Goal: Transaction & Acquisition: Obtain resource

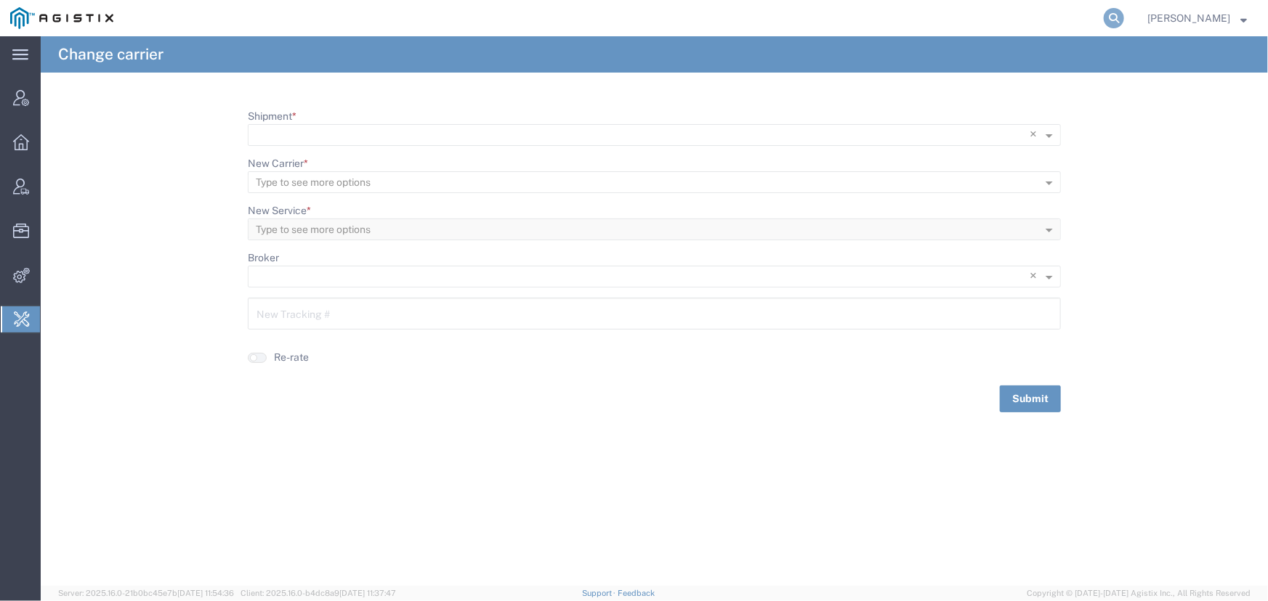
click at [1115, 15] on icon at bounding box center [1113, 18] width 20 height 20
type input "56510129"
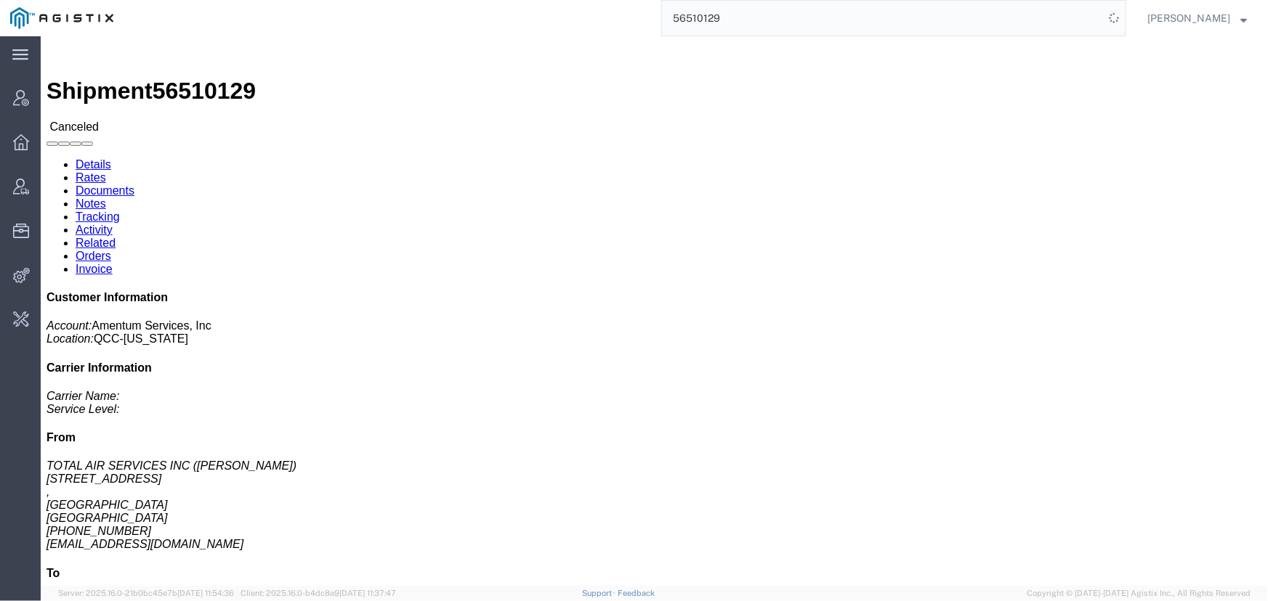
click link "Activity"
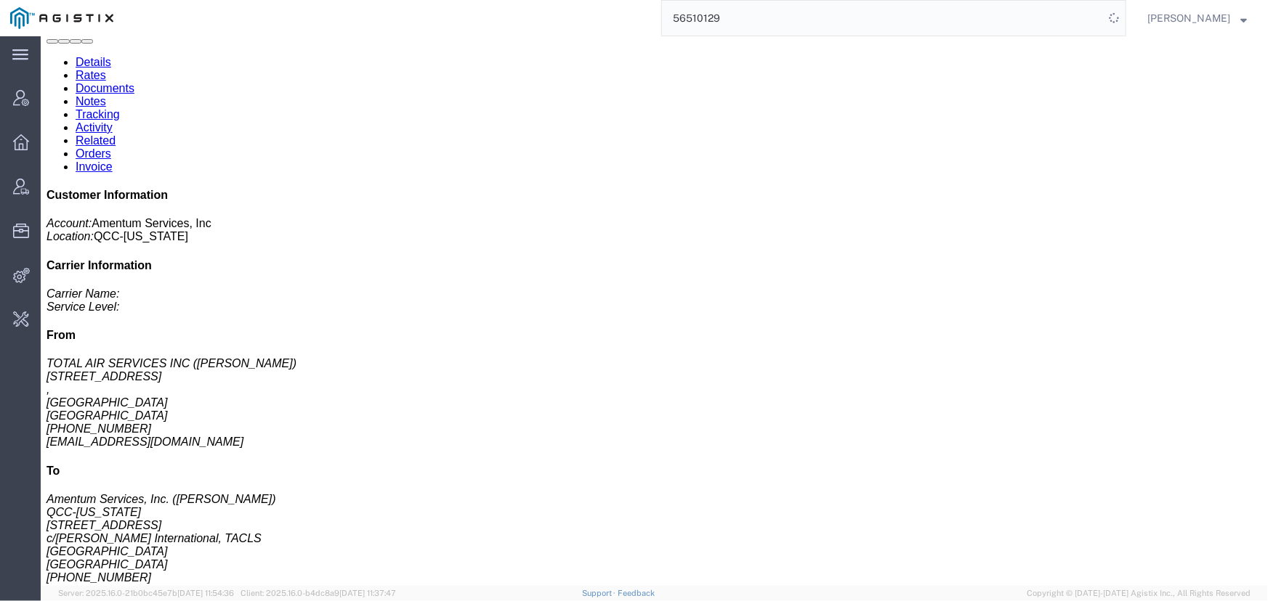
scroll to position [123, 0]
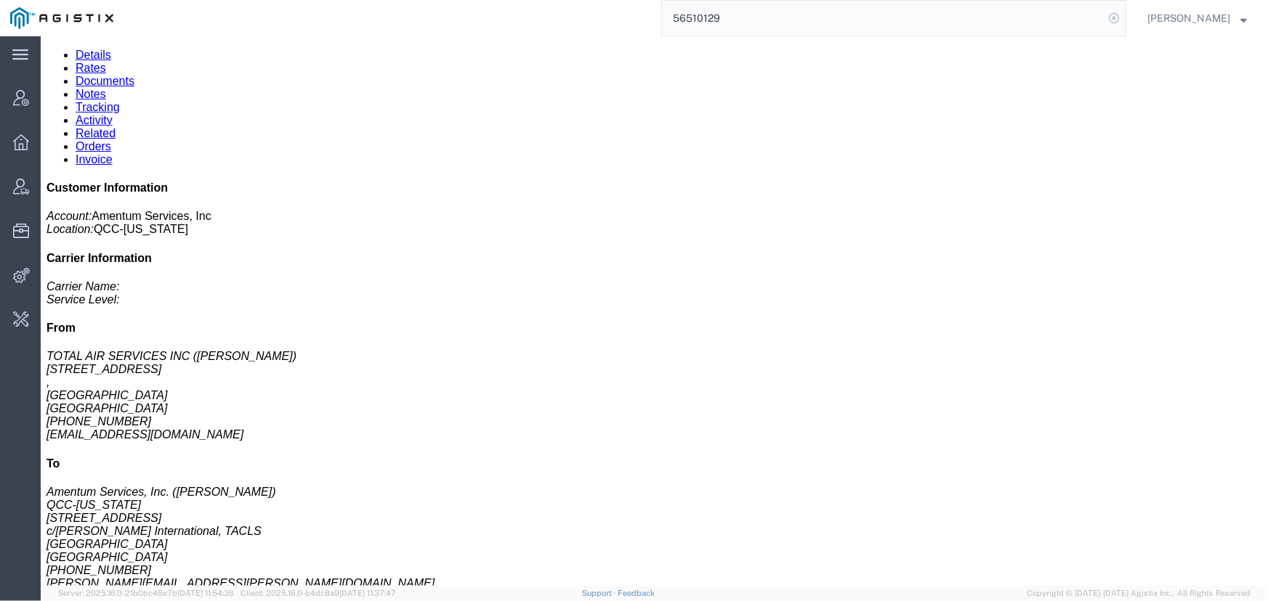
click at [1110, 20] on icon at bounding box center [1113, 18] width 20 height 20
click at [21, 98] on icon at bounding box center [21, 98] width 16 height 16
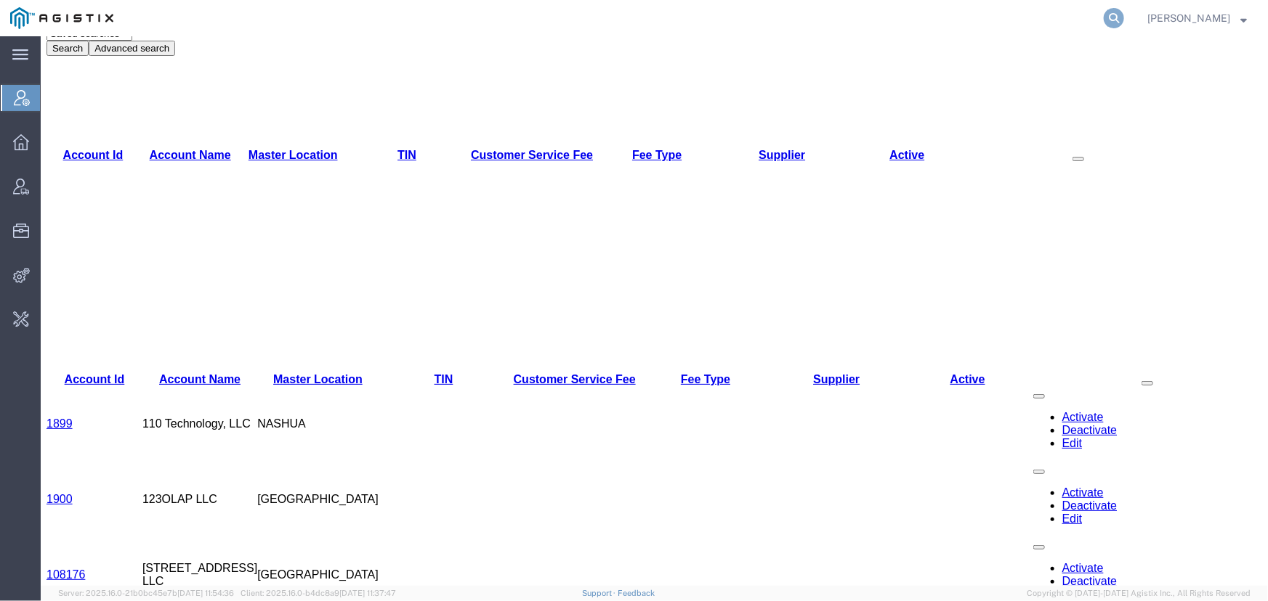
click at [1105, 20] on icon at bounding box center [1113, 18] width 20 height 20
type input "taley llc"
click at [718, 25] on input "taley llc" at bounding box center [883, 18] width 442 height 35
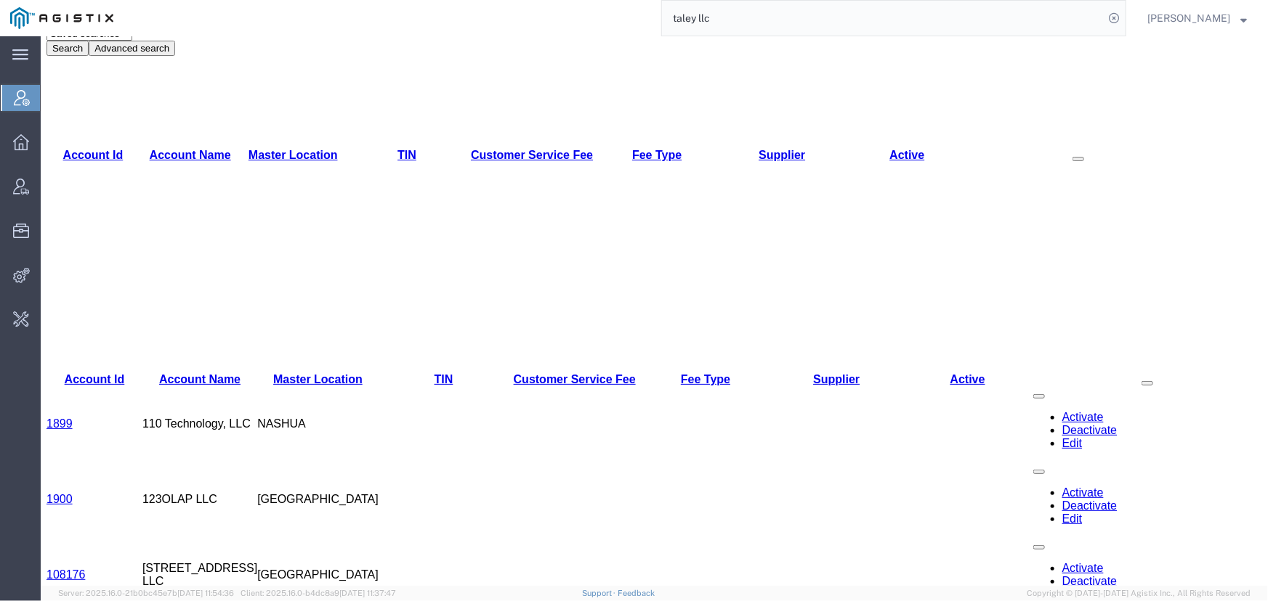
drag, startPoint x: 761, startPoint y: 20, endPoint x: 562, endPoint y: 9, distance: 200.1
click at [562, 9] on div "taley llc" at bounding box center [624, 18] width 1002 height 36
type input "taley"
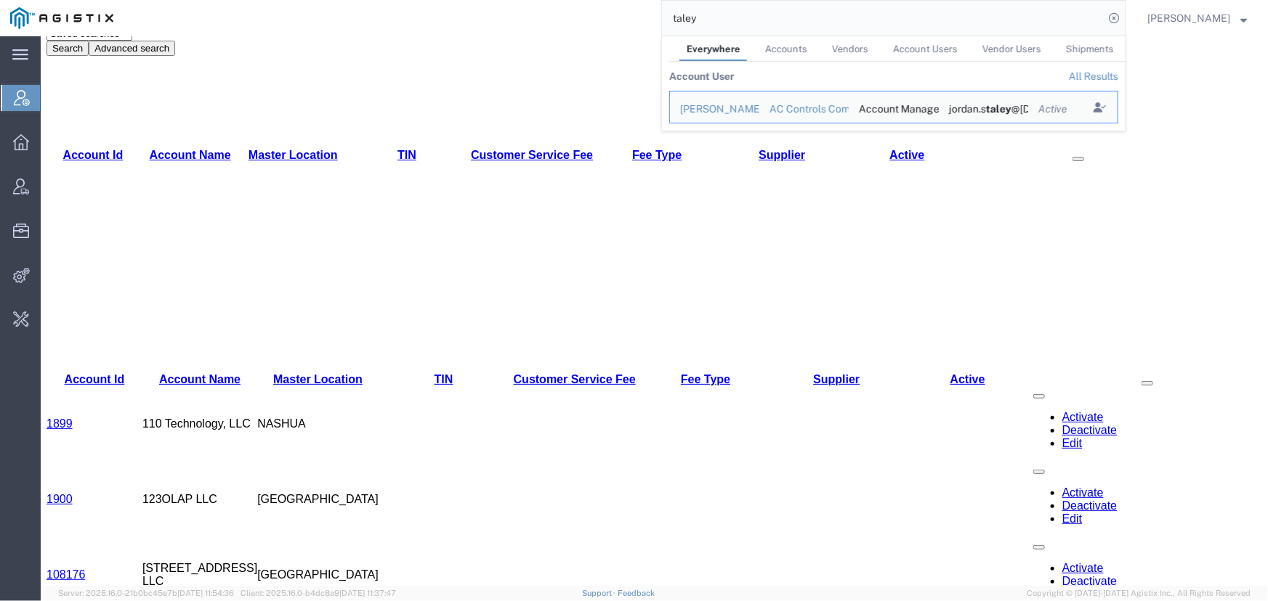
drag, startPoint x: 716, startPoint y: 26, endPoint x: 593, endPoint y: 7, distance: 124.2
click at [593, 7] on div "taley Everywhere Accounts Vendors Account Users Vendor Users Shipments Account …" at bounding box center [624, 18] width 1002 height 36
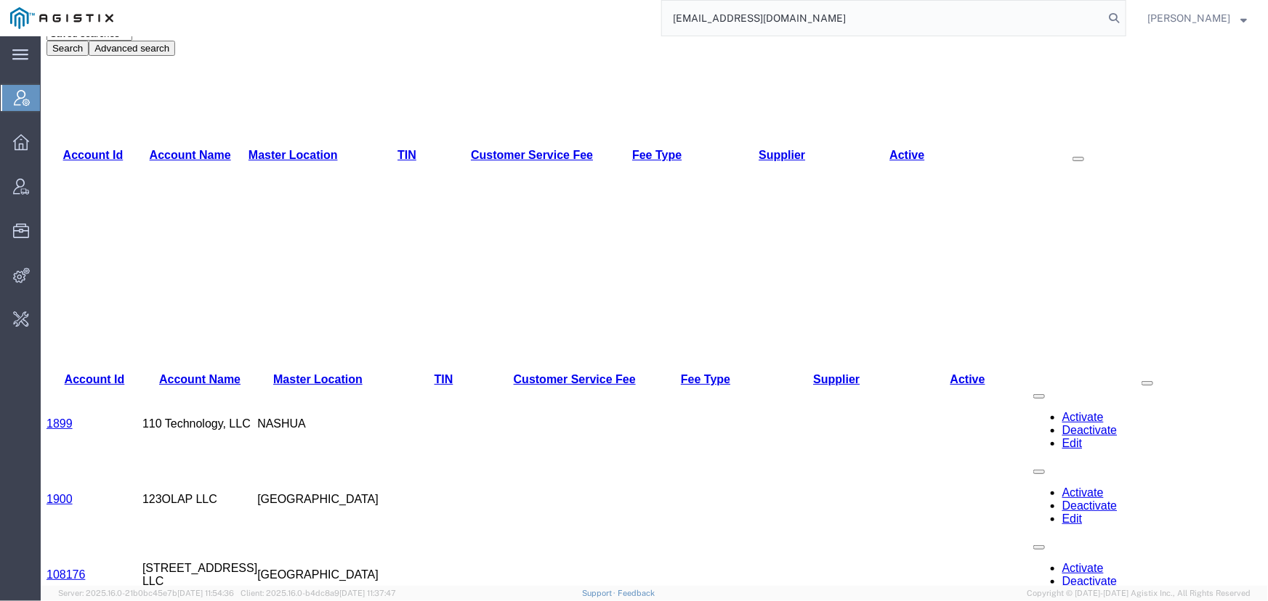
click at [777, 19] on input "truckshipping-sfs@taleycom.com" at bounding box center [883, 18] width 442 height 35
type input "[EMAIL_ADDRESS][DOMAIN_NAME]"
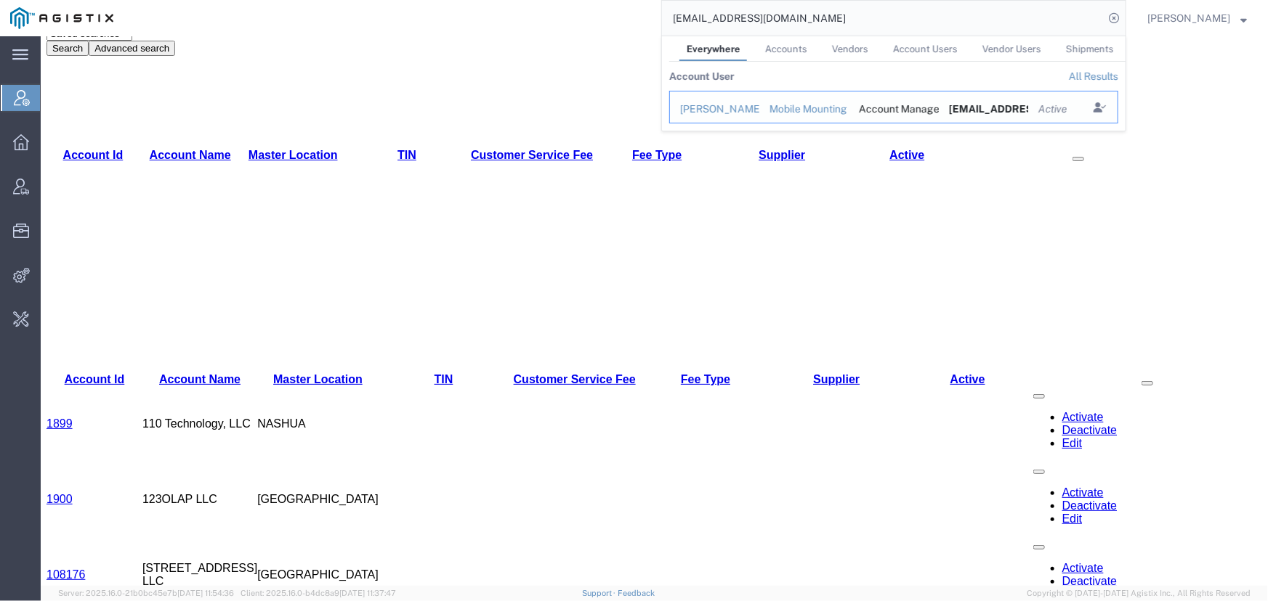
click at [689, 110] on div "[PERSON_NAME]" at bounding box center [714, 109] width 69 height 15
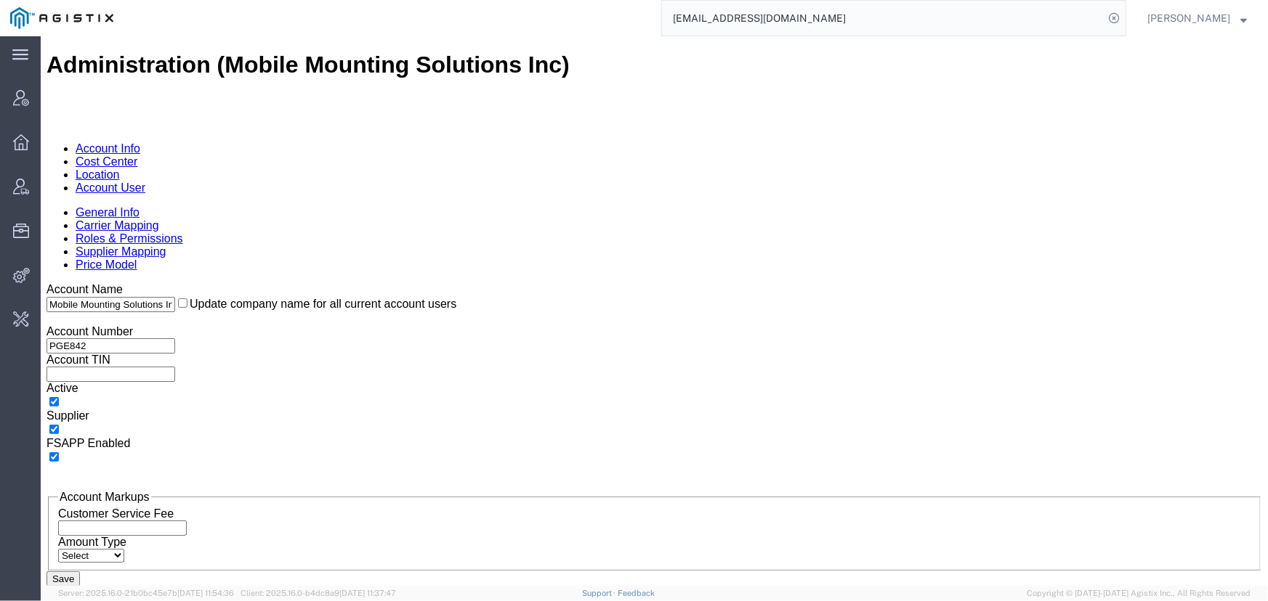
click at [145, 181] on link "Account User" at bounding box center [110, 187] width 70 height 12
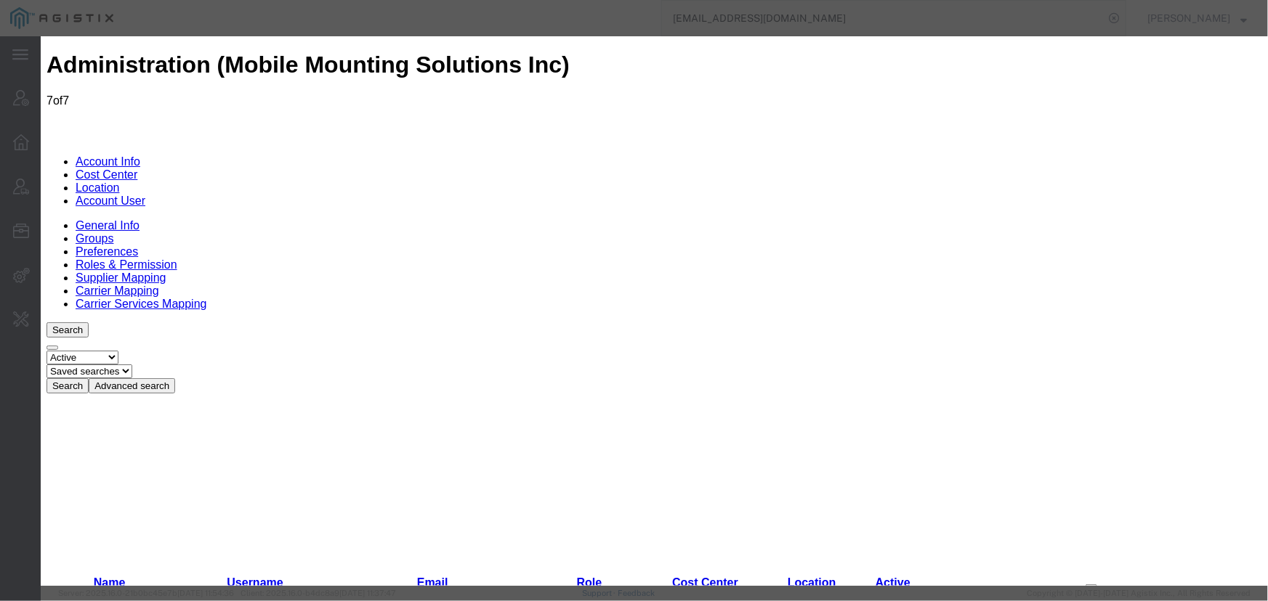
select select "COSTCENTER"
select select "11009"
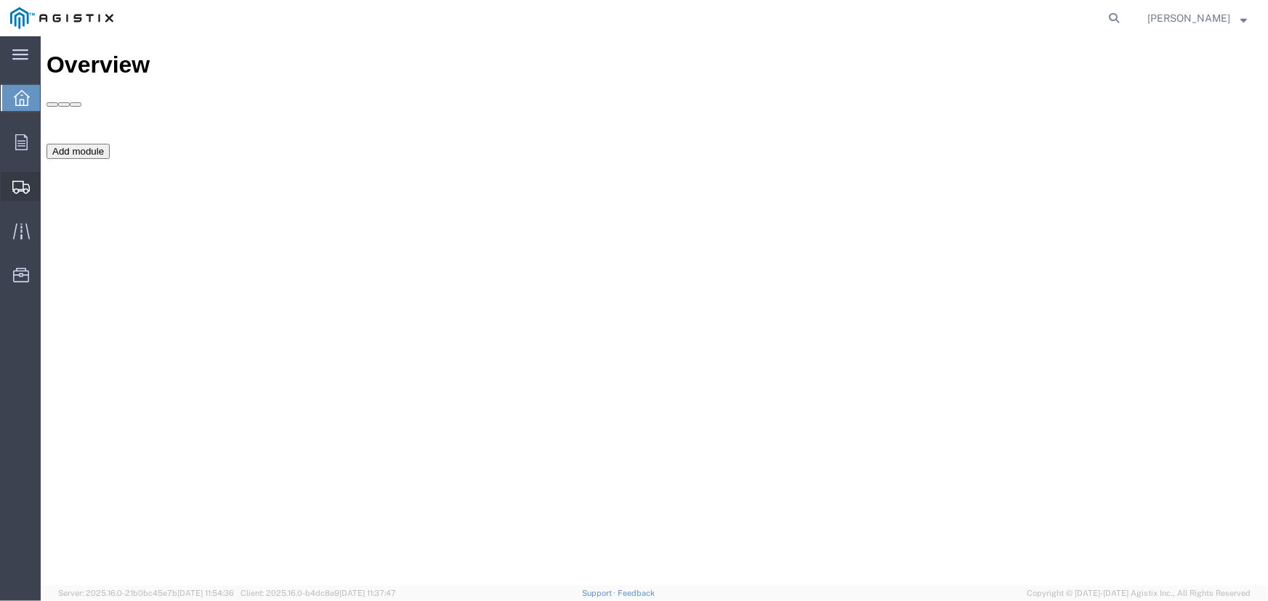
click at [17, 187] on icon at bounding box center [20, 187] width 17 height 13
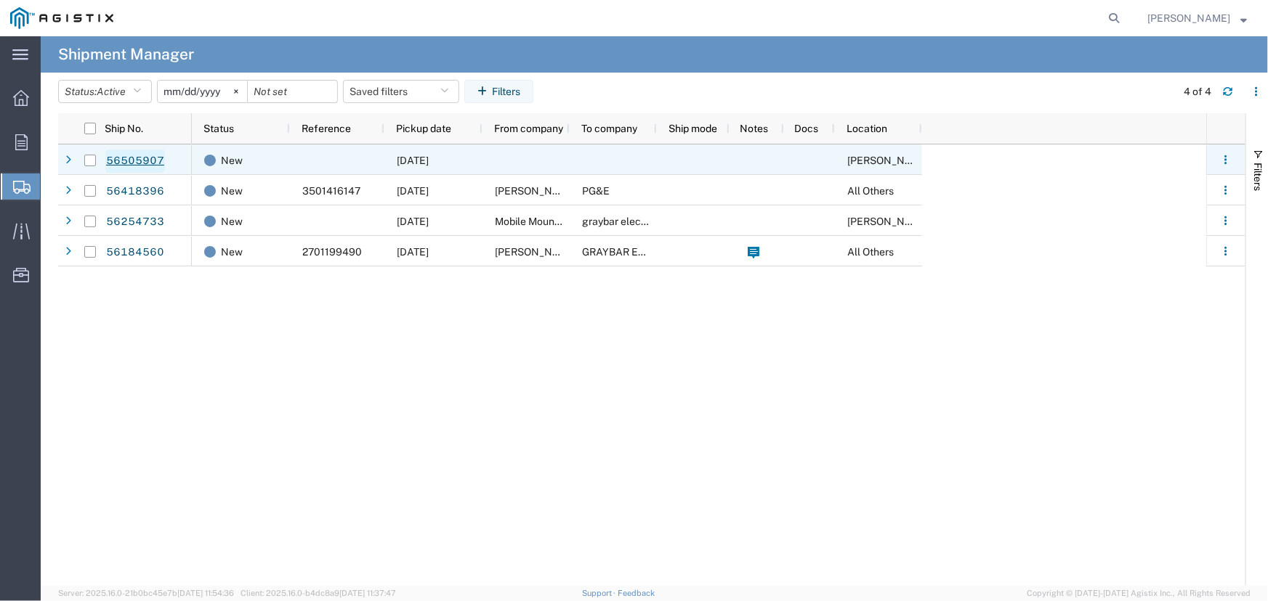
click at [139, 158] on link "56505907" at bounding box center [135, 161] width 60 height 23
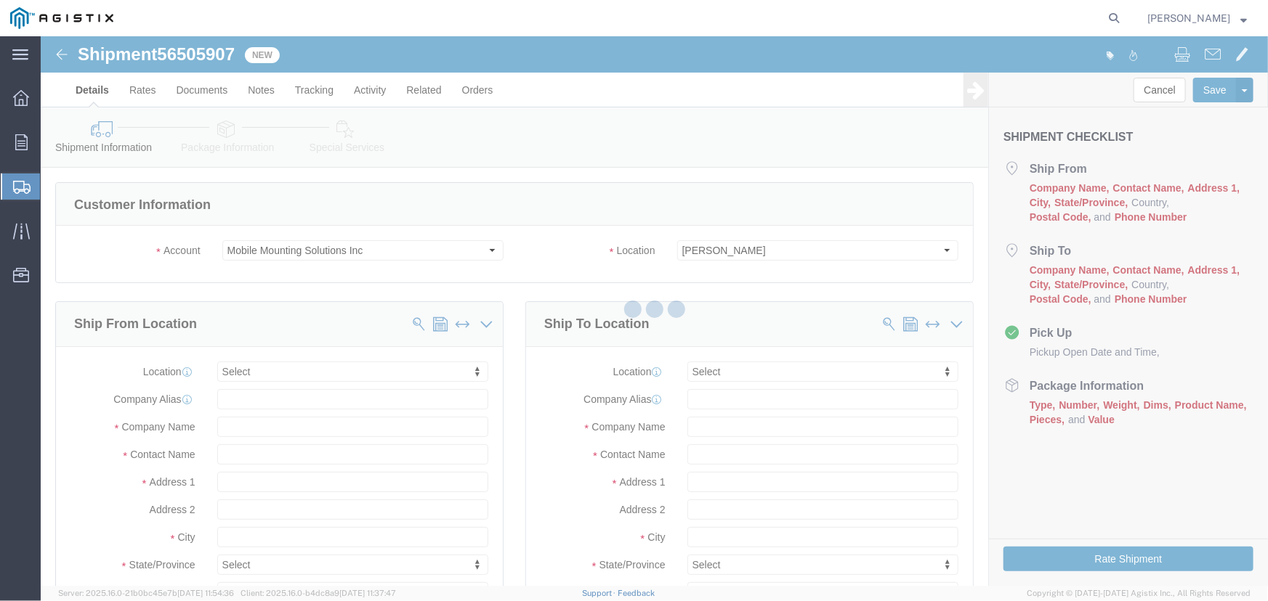
select select
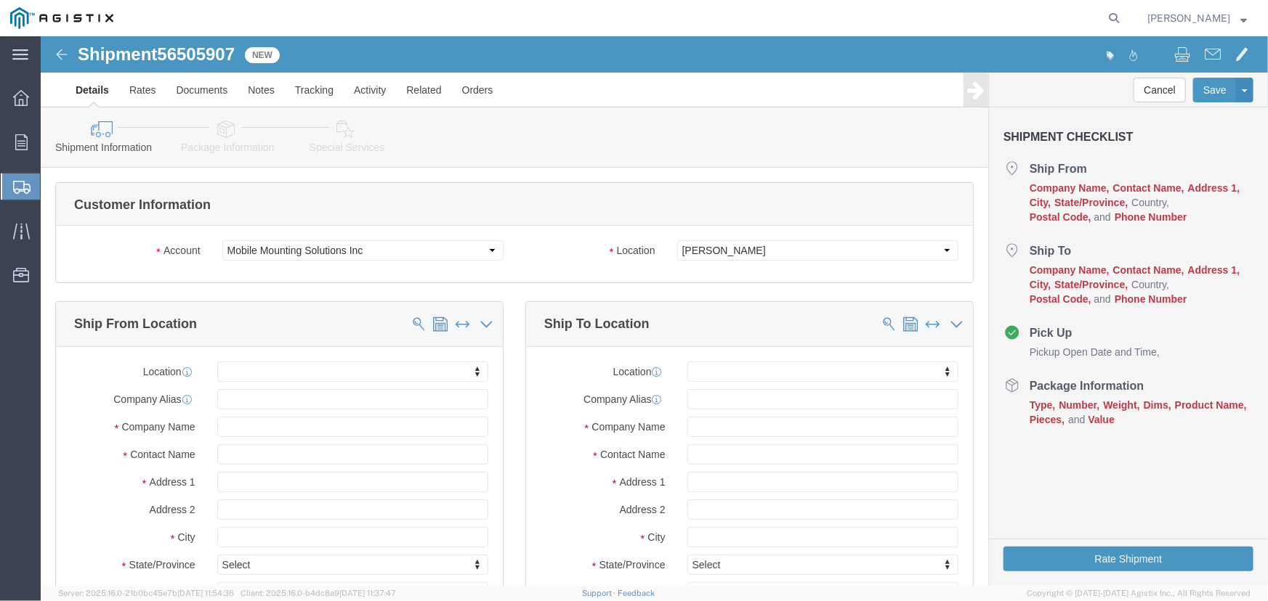
click img
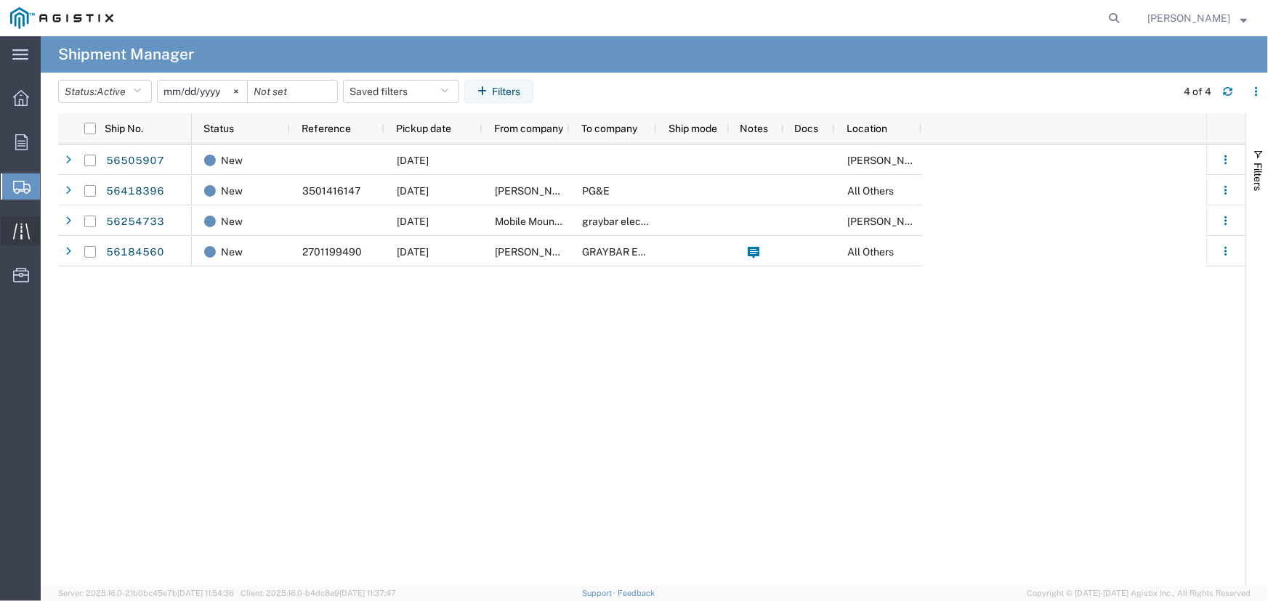
click at [25, 237] on icon at bounding box center [21, 231] width 17 height 17
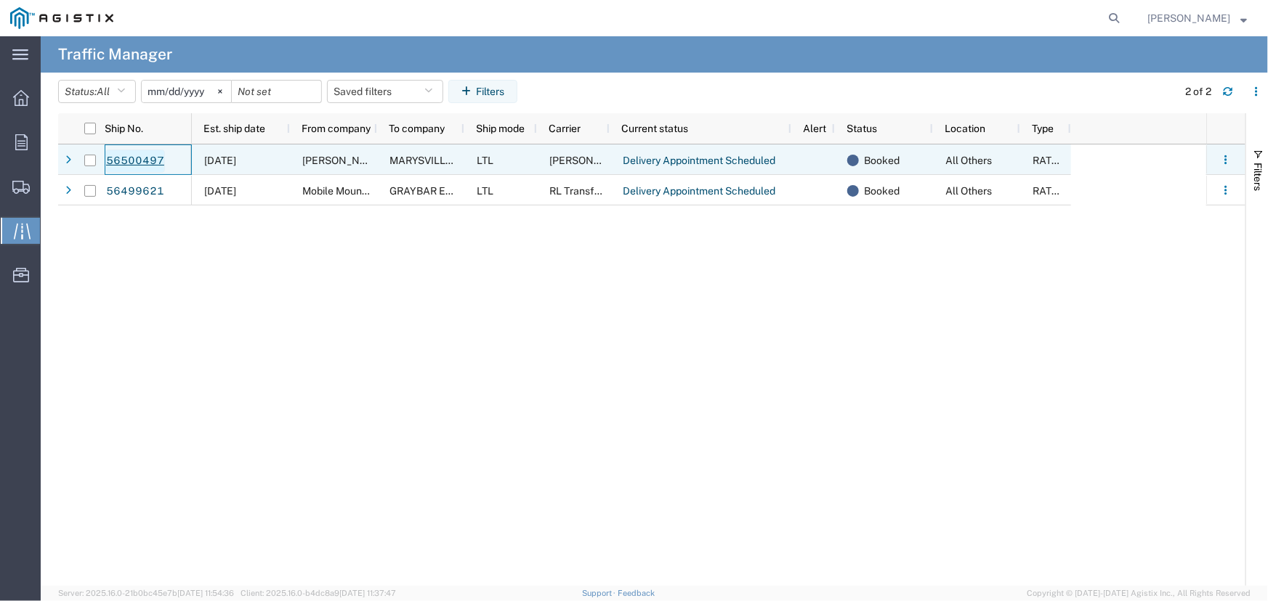
click at [124, 166] on link "56500497" at bounding box center [135, 161] width 60 height 23
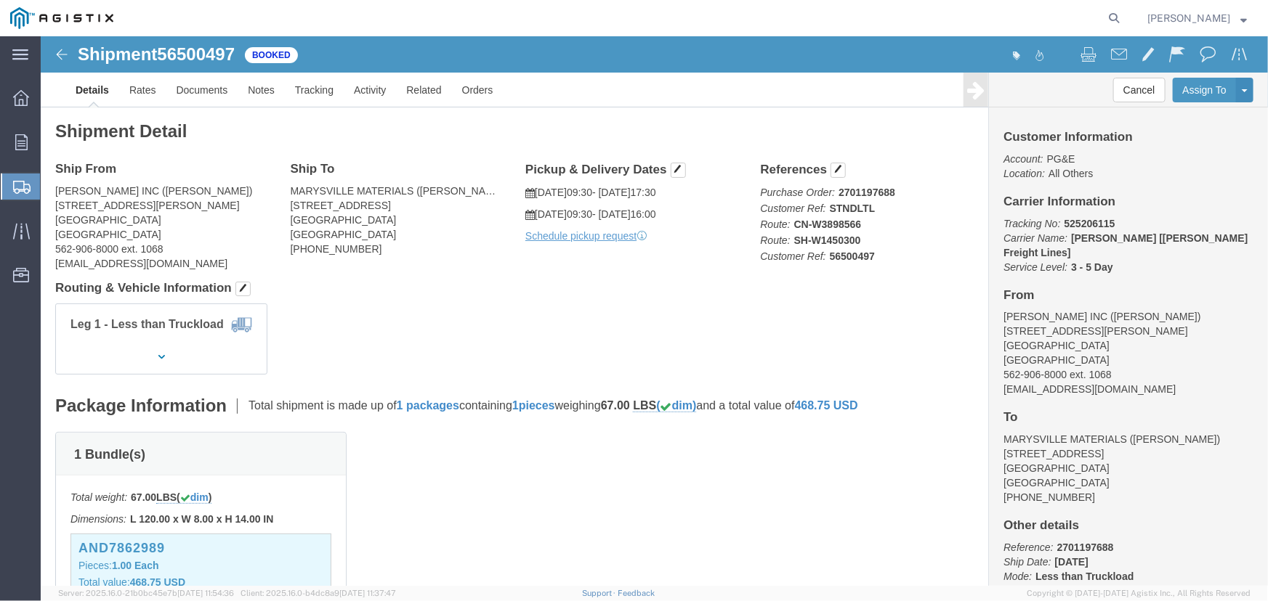
click img
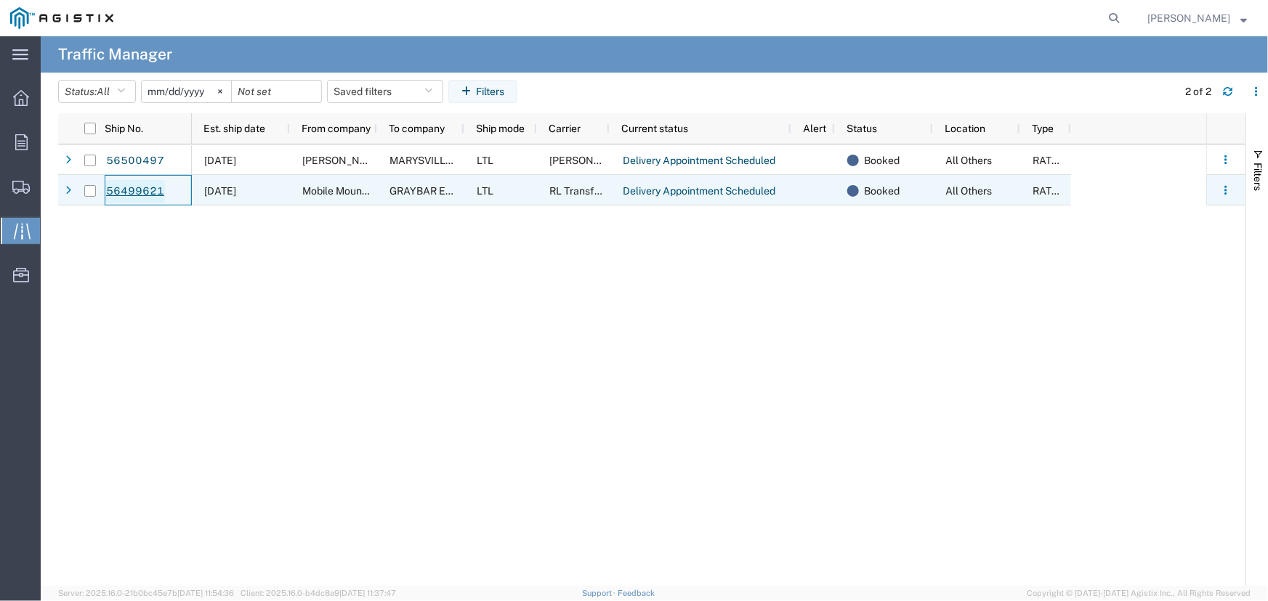
click at [129, 190] on link "56499621" at bounding box center [135, 191] width 60 height 23
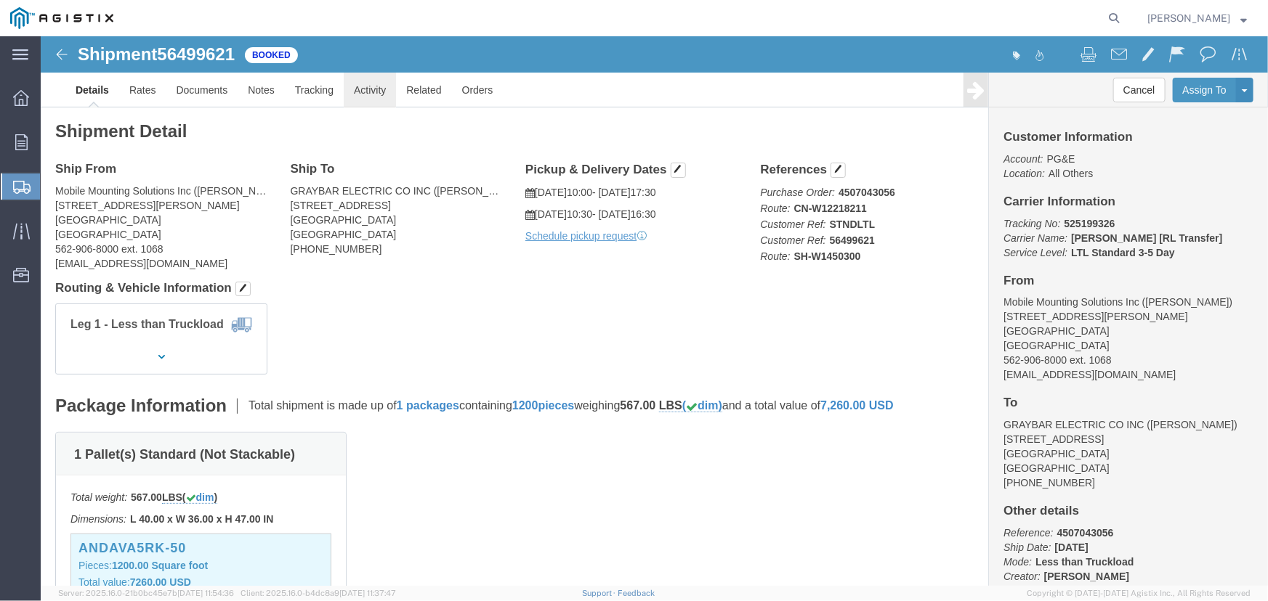
click link "Activity"
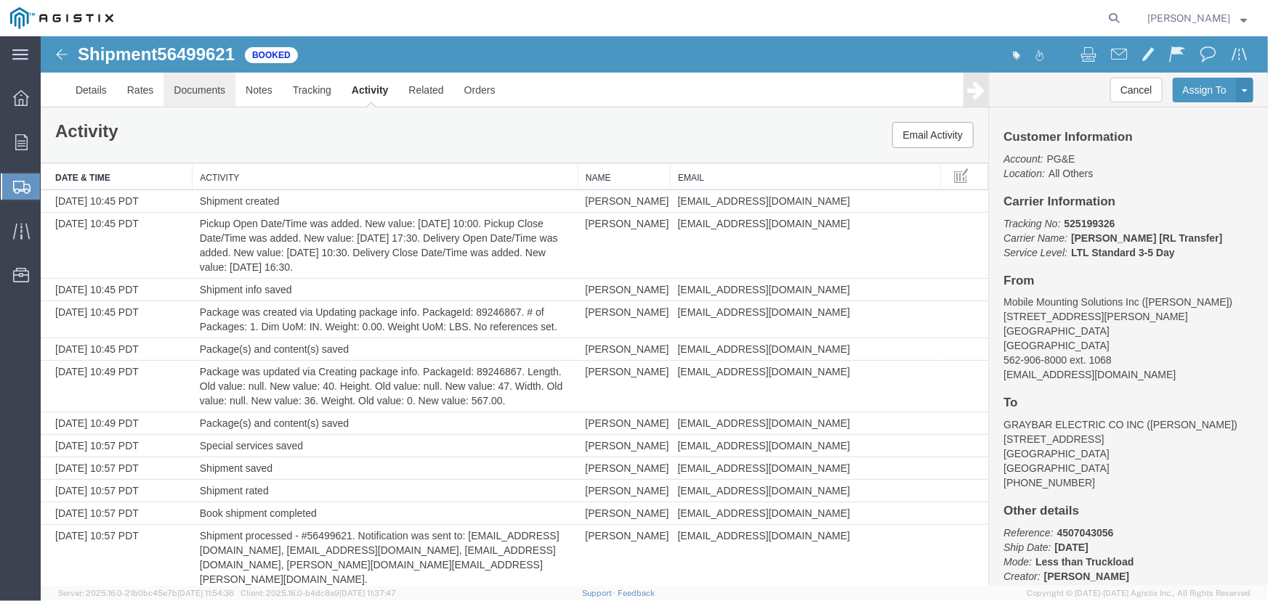
click at [178, 87] on link "Documents" at bounding box center [199, 89] width 72 height 35
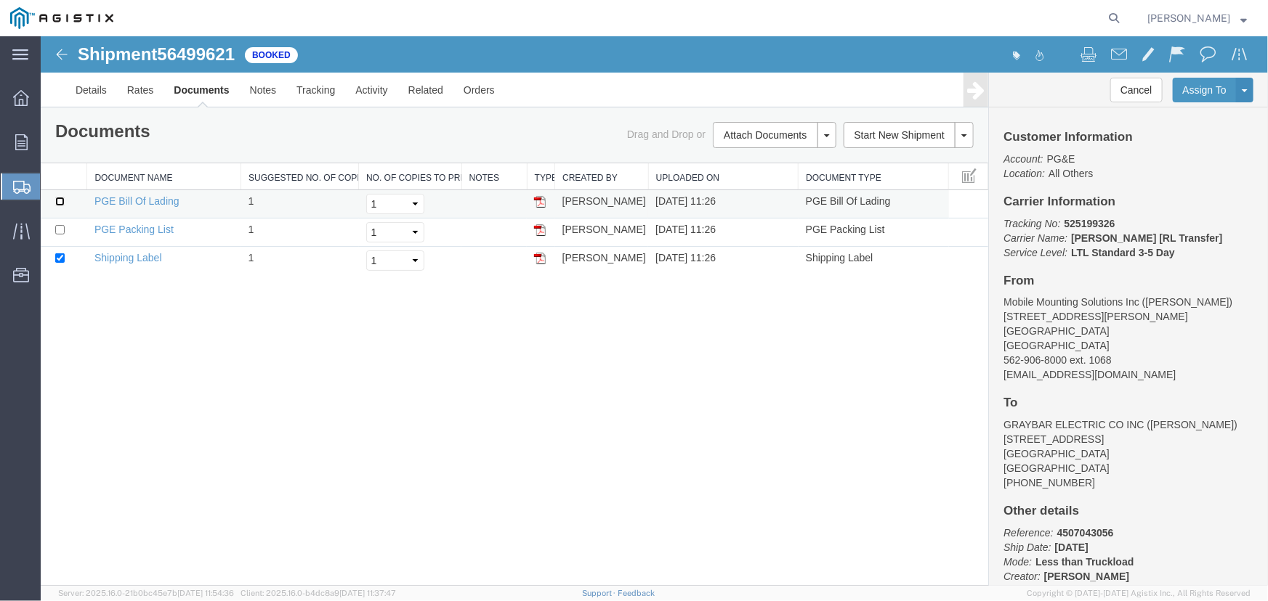
click at [57, 201] on input "checkbox" at bounding box center [58, 200] width 9 height 9
checkbox input "true"
click at [57, 225] on input "checkbox" at bounding box center [58, 228] width 9 height 9
checkbox input "true"
click at [355, 100] on link "Activity" at bounding box center [370, 89] width 52 height 35
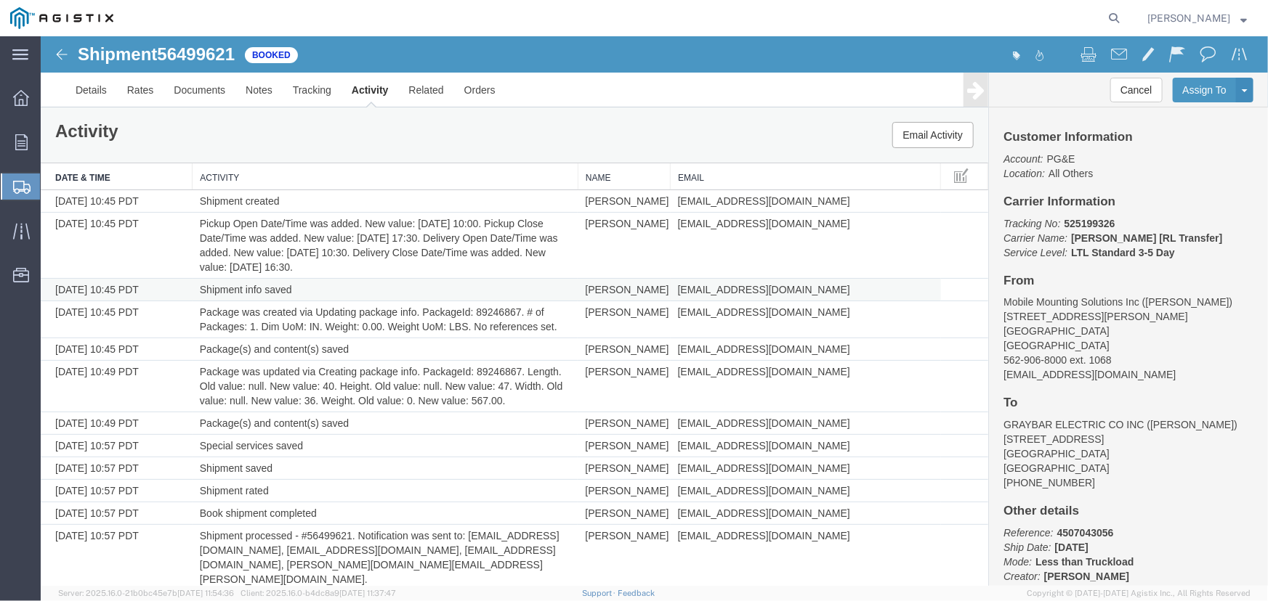
drag, startPoint x: 670, startPoint y: 291, endPoint x: 821, endPoint y: 292, distance: 150.4
click at [821, 292] on span "[EMAIL_ADDRESS][DOMAIN_NAME]" at bounding box center [763, 289] width 172 height 12
copy span "[EMAIL_ADDRESS][DOMAIN_NAME]"
click at [214, 95] on link "Documents" at bounding box center [199, 89] width 72 height 35
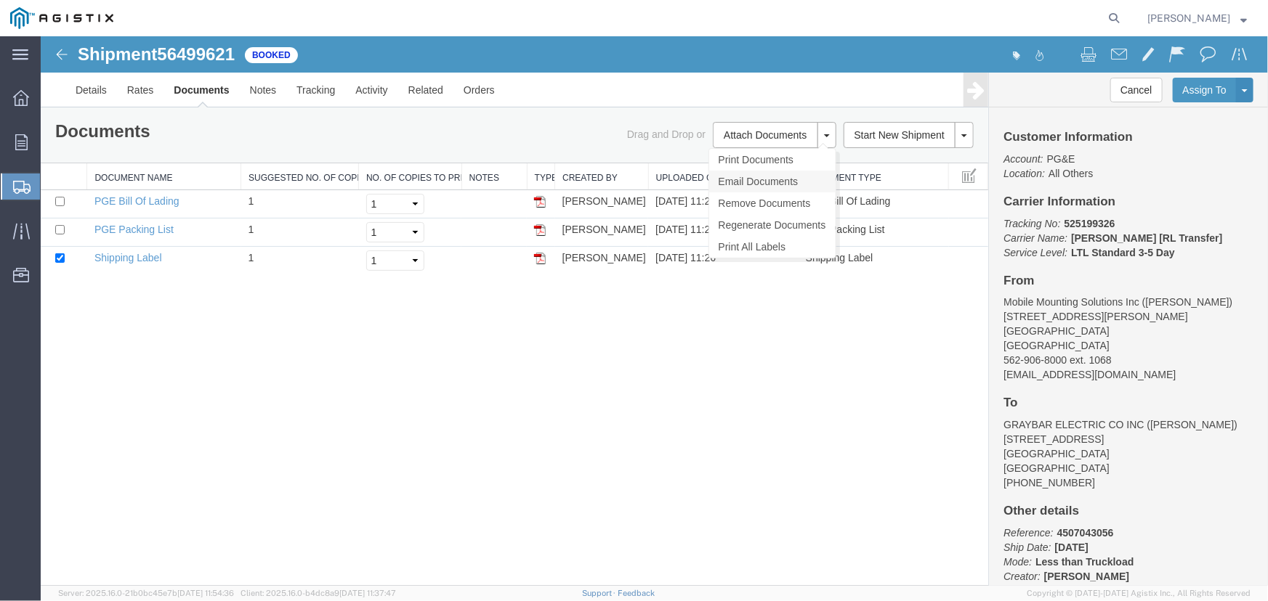
click at [771, 177] on link "Email Documents" at bounding box center [771, 181] width 126 height 22
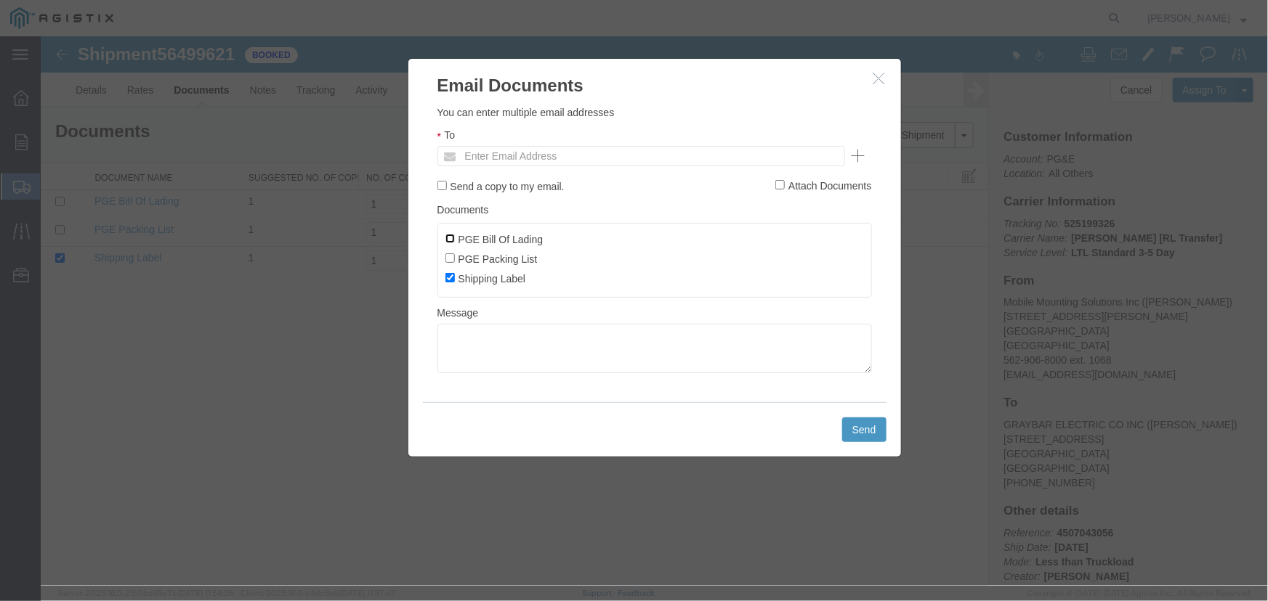
drag, startPoint x: 447, startPoint y: 235, endPoint x: 450, endPoint y: 251, distance: 15.4
click at [447, 238] on input "PGE Bill Of Lading" at bounding box center [449, 237] width 9 height 9
checkbox input "true"
drag, startPoint x: 449, startPoint y: 259, endPoint x: 470, endPoint y: 252, distance: 22.3
click at [451, 259] on input "PGE Packing List" at bounding box center [449, 257] width 9 height 9
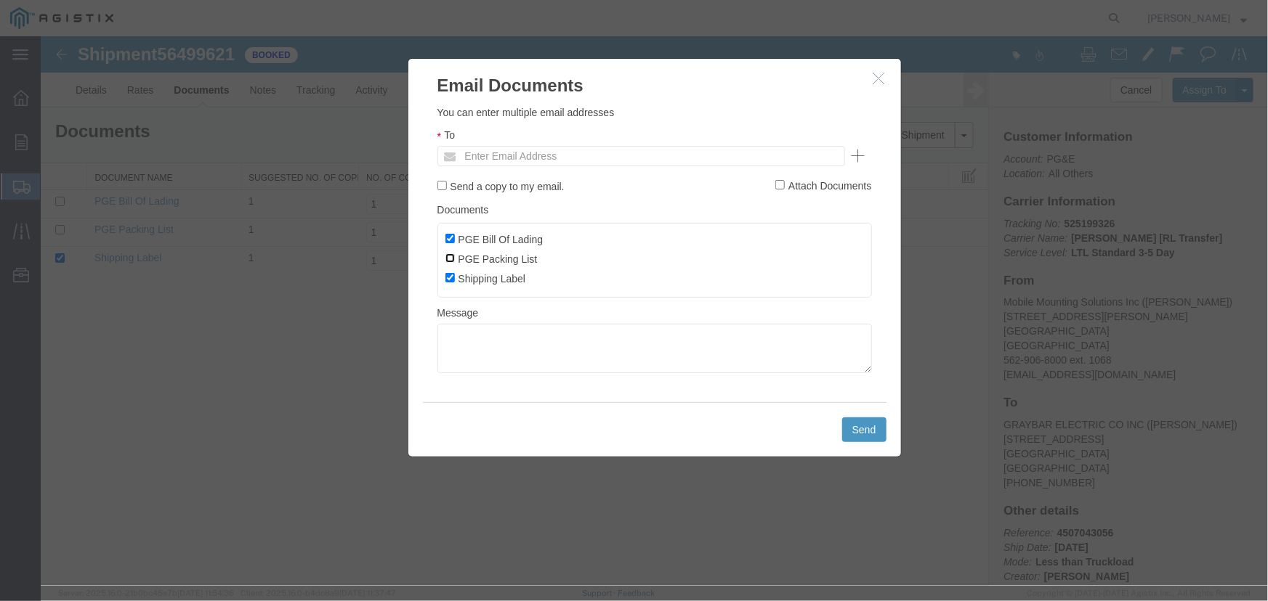
checkbox input "true"
click at [488, 155] on input "text" at bounding box center [542, 155] width 170 height 19
paste input "[EMAIL_ADDRESS][DOMAIN_NAME]"
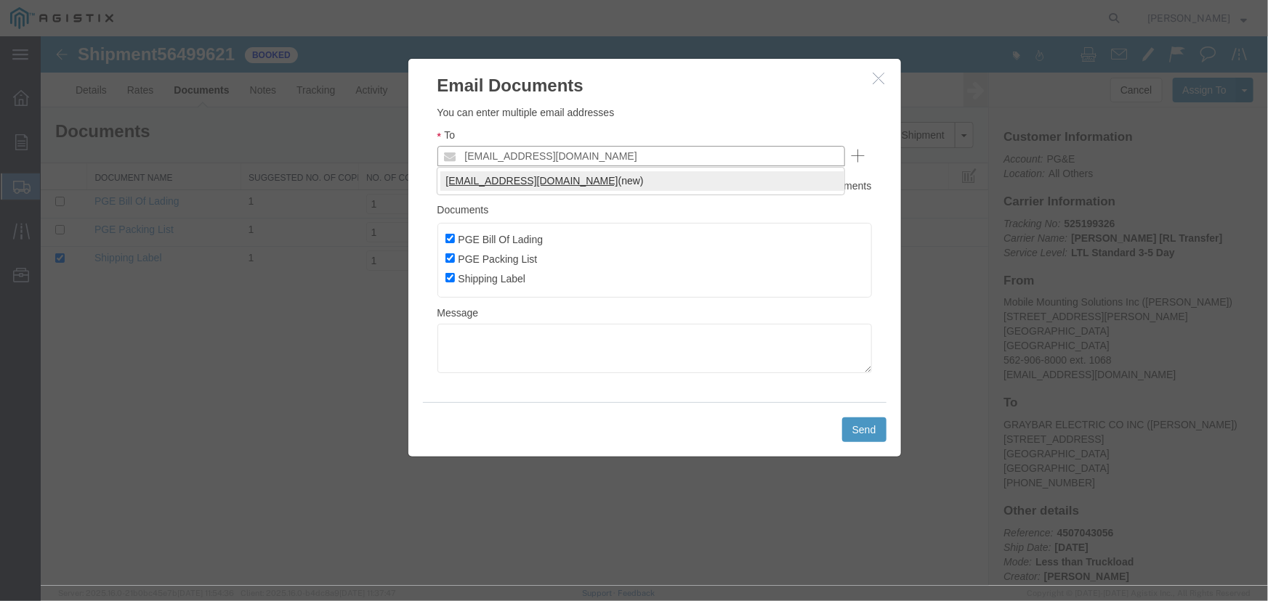
type input "[EMAIL_ADDRESS][DOMAIN_NAME]"
click at [464, 341] on textarea at bounding box center [654, 347] width 434 height 49
type textarea "T"
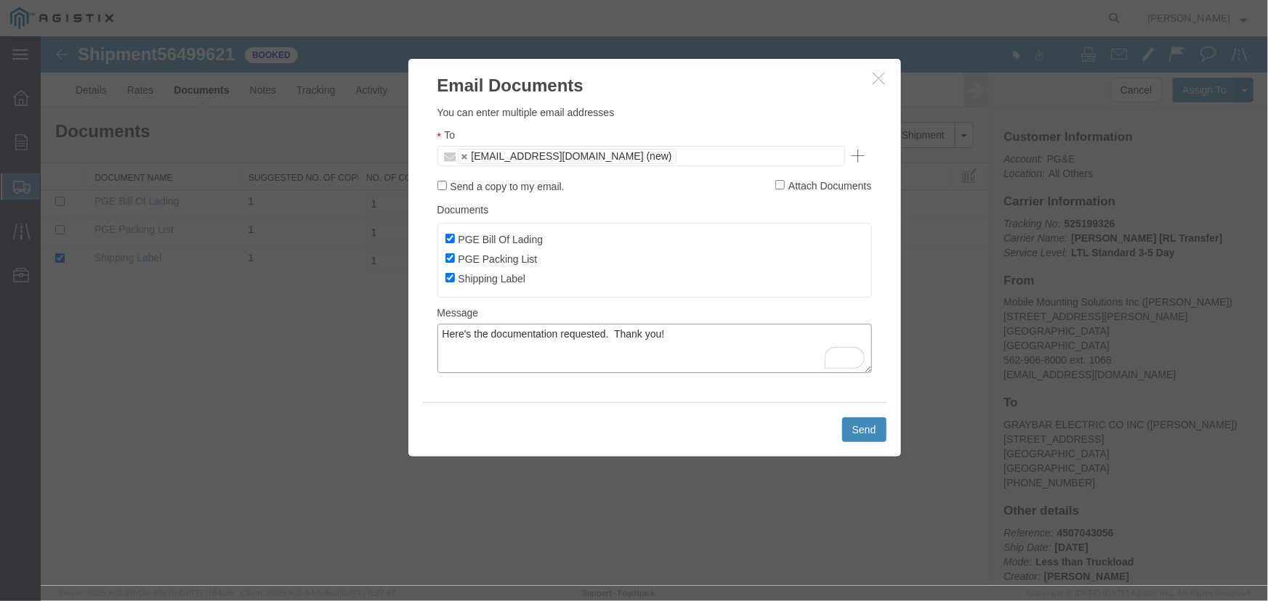
type textarea "Here's the documentation requested. Thank you!"
click at [859, 424] on button "Send" at bounding box center [863, 429] width 44 height 25
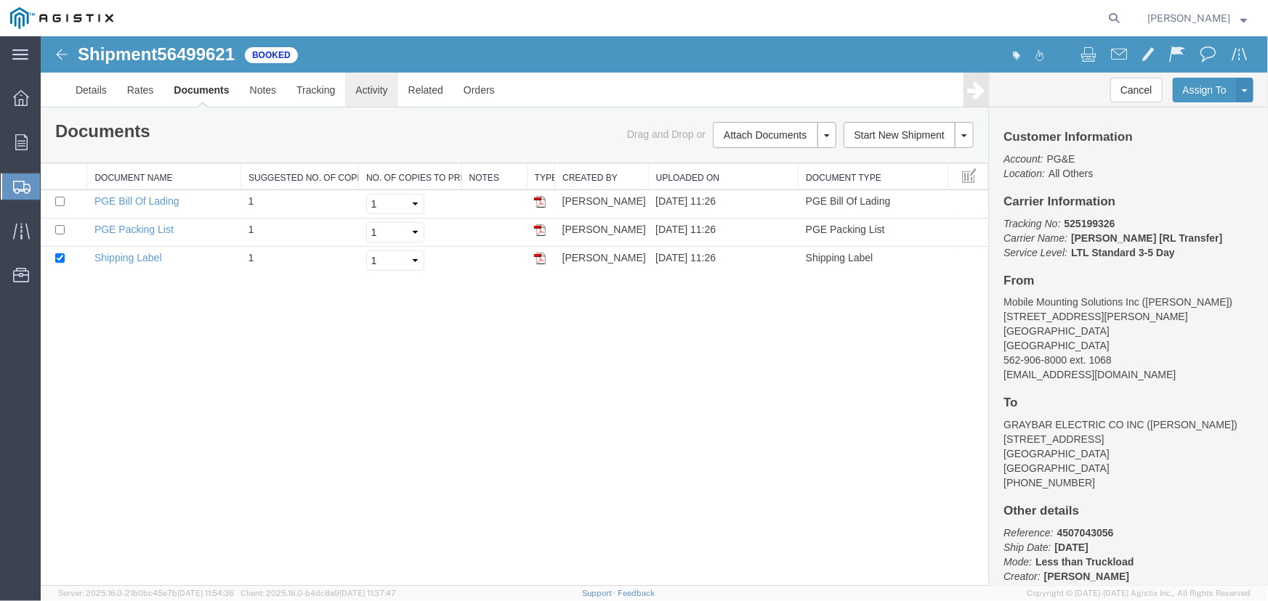
click at [357, 85] on link "Activity" at bounding box center [370, 89] width 52 height 35
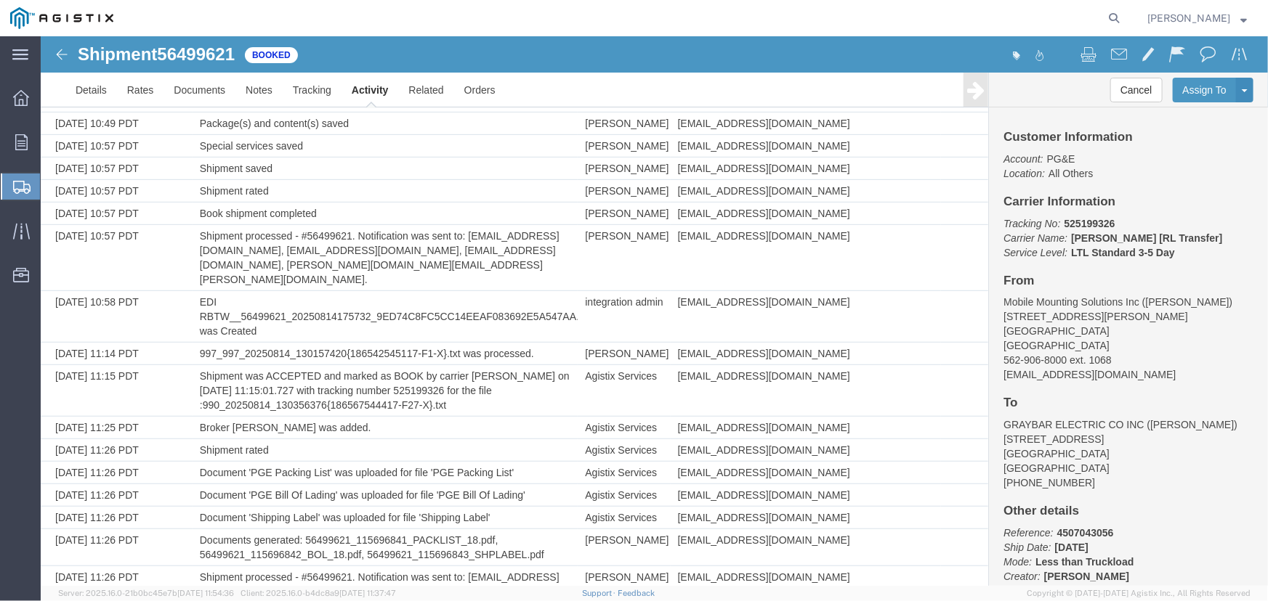
scroll to position [528, 0]
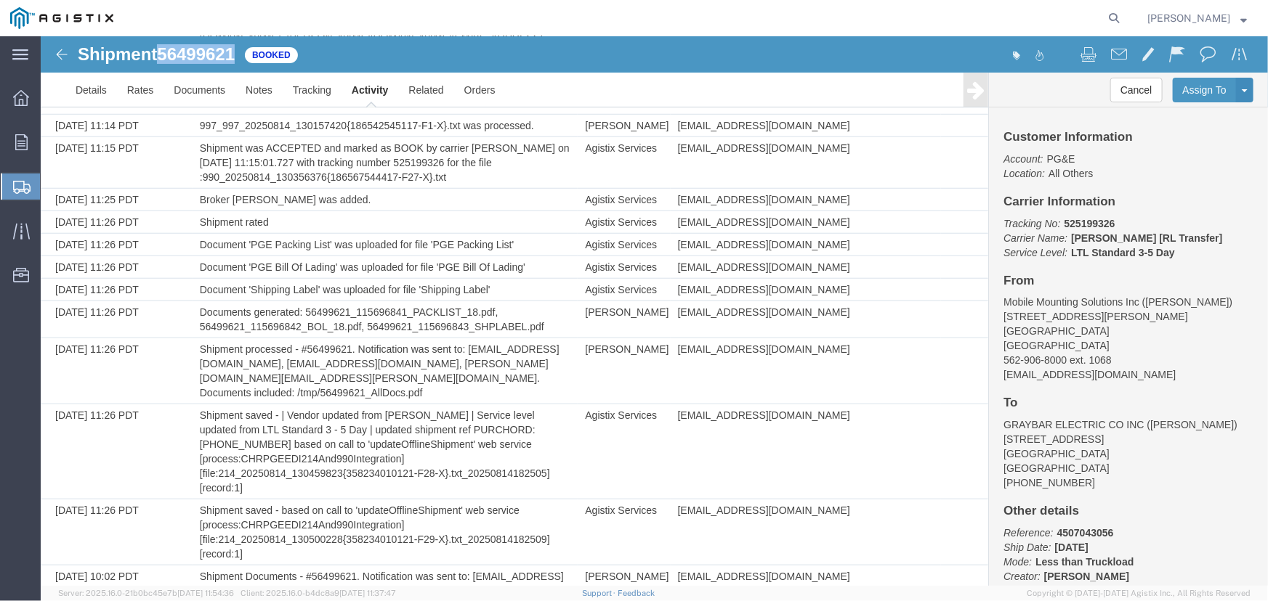
drag, startPoint x: 235, startPoint y: 55, endPoint x: 165, endPoint y: 58, distance: 69.8
click at [165, 58] on span "56499621" at bounding box center [195, 54] width 78 height 20
copy span "56499621"
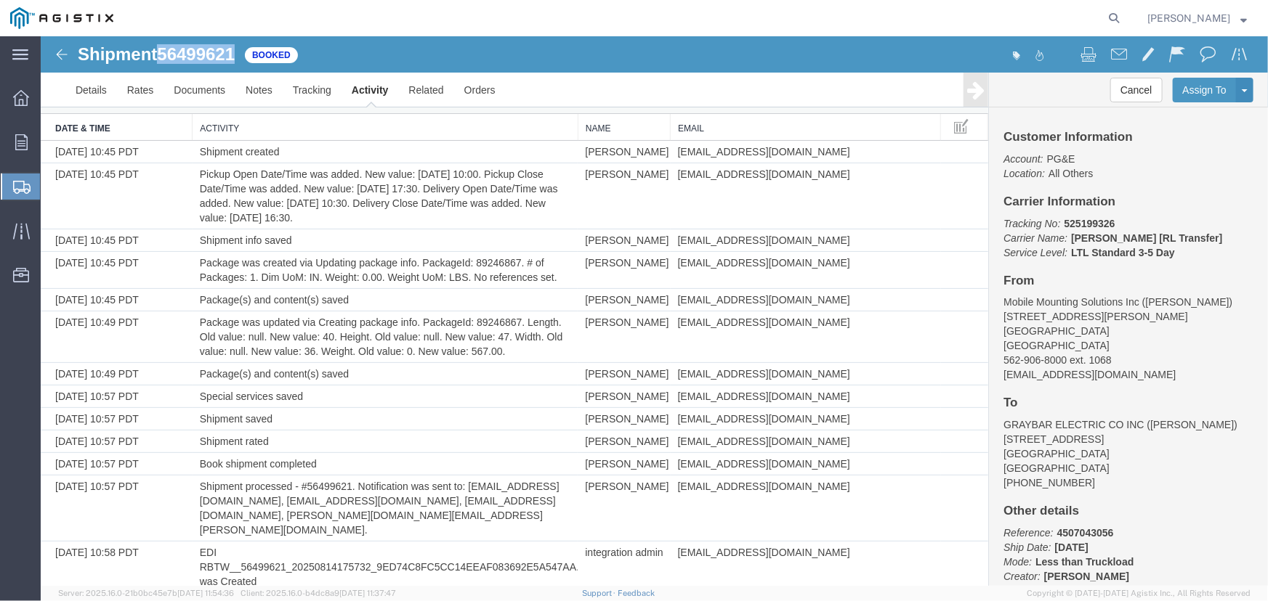
scroll to position [0, 0]
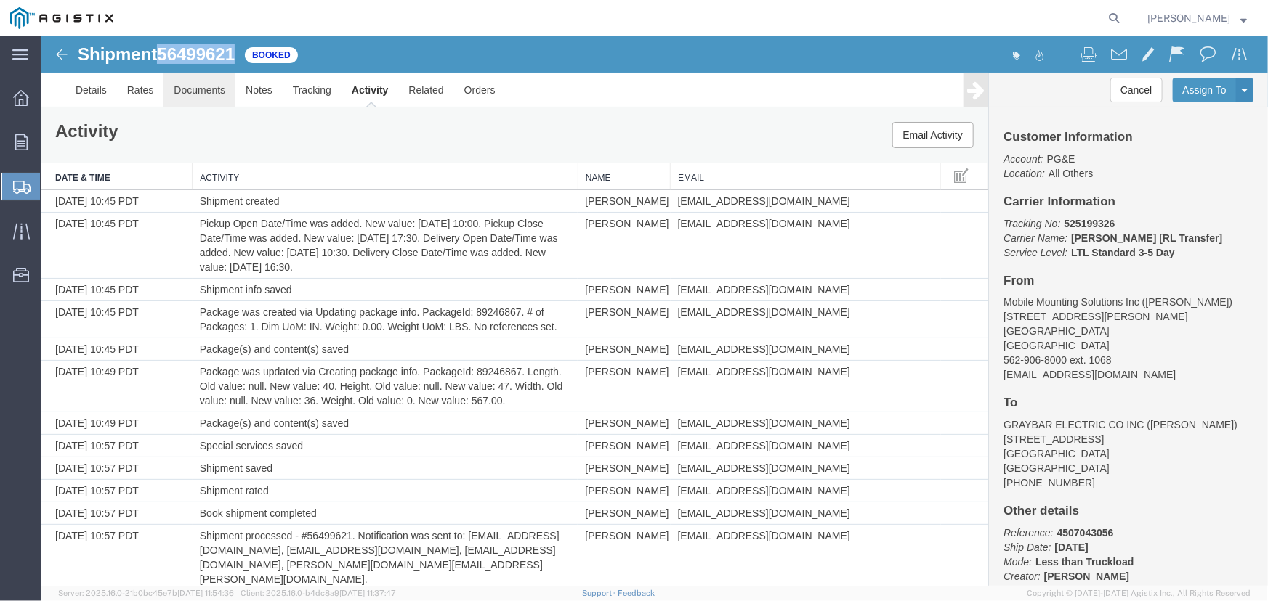
click at [193, 88] on link "Documents" at bounding box center [199, 89] width 72 height 35
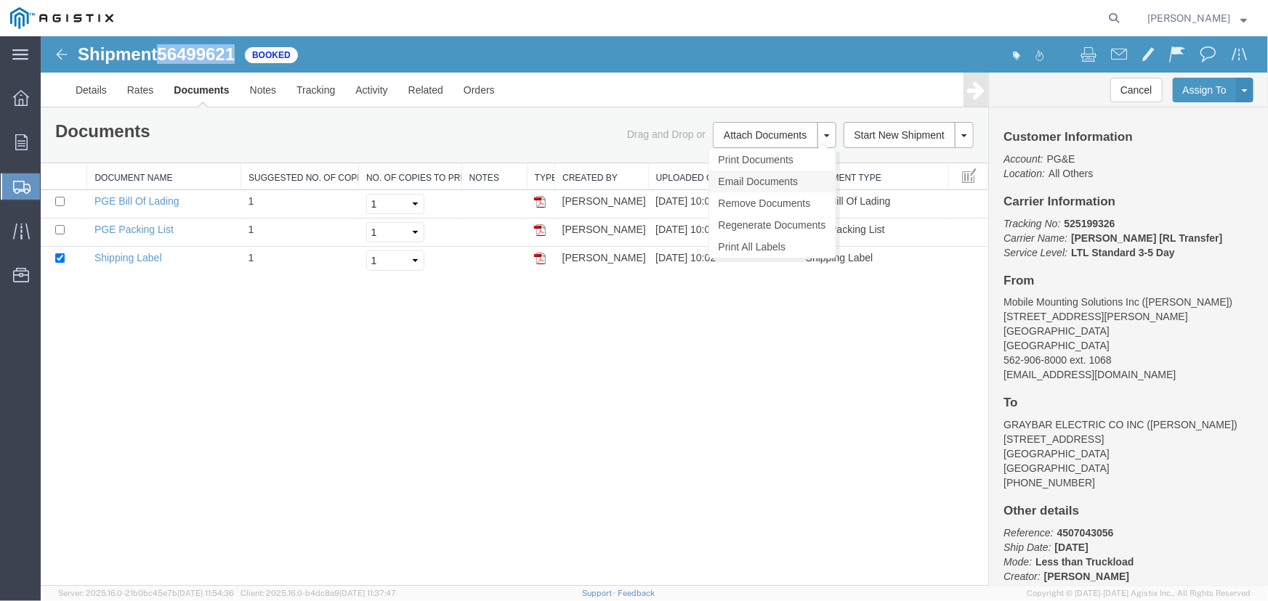
click at [748, 179] on link "Email Documents" at bounding box center [771, 181] width 126 height 22
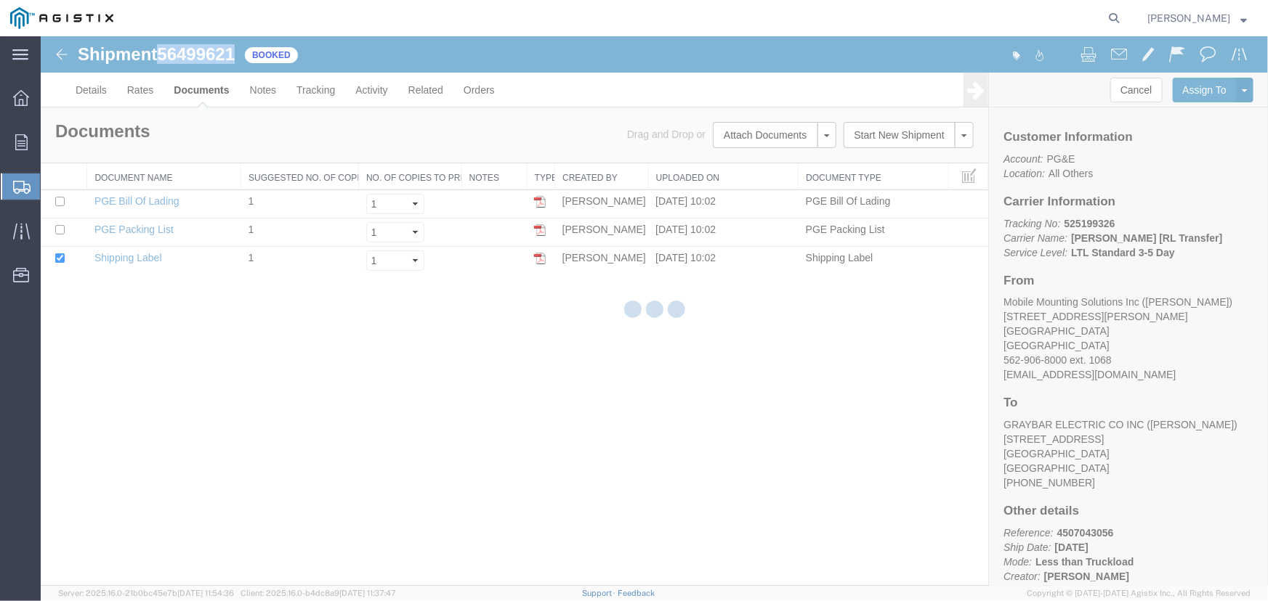
type input "Enter Email Address"
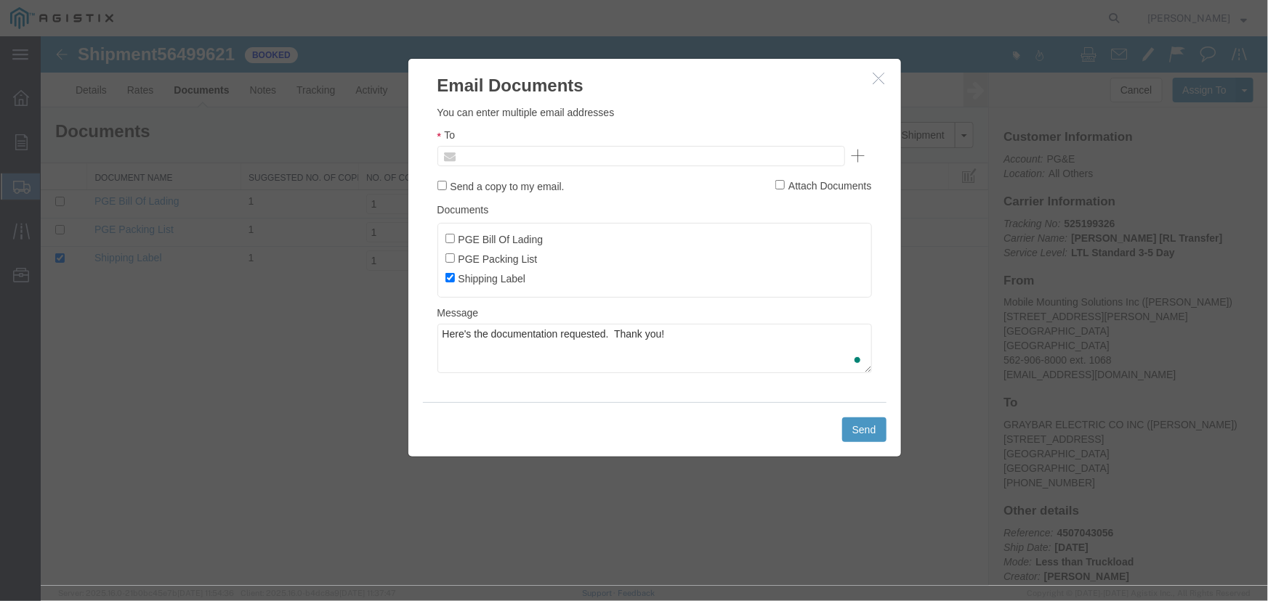
click at [471, 153] on input "text" at bounding box center [542, 155] width 170 height 19
type input "[EMAIL_ADDRESS][DOMAIN_NAME]"
type input "Enter Email Address"
click at [447, 257] on input "PGE Packing List" at bounding box center [449, 257] width 9 height 9
checkbox input "true"
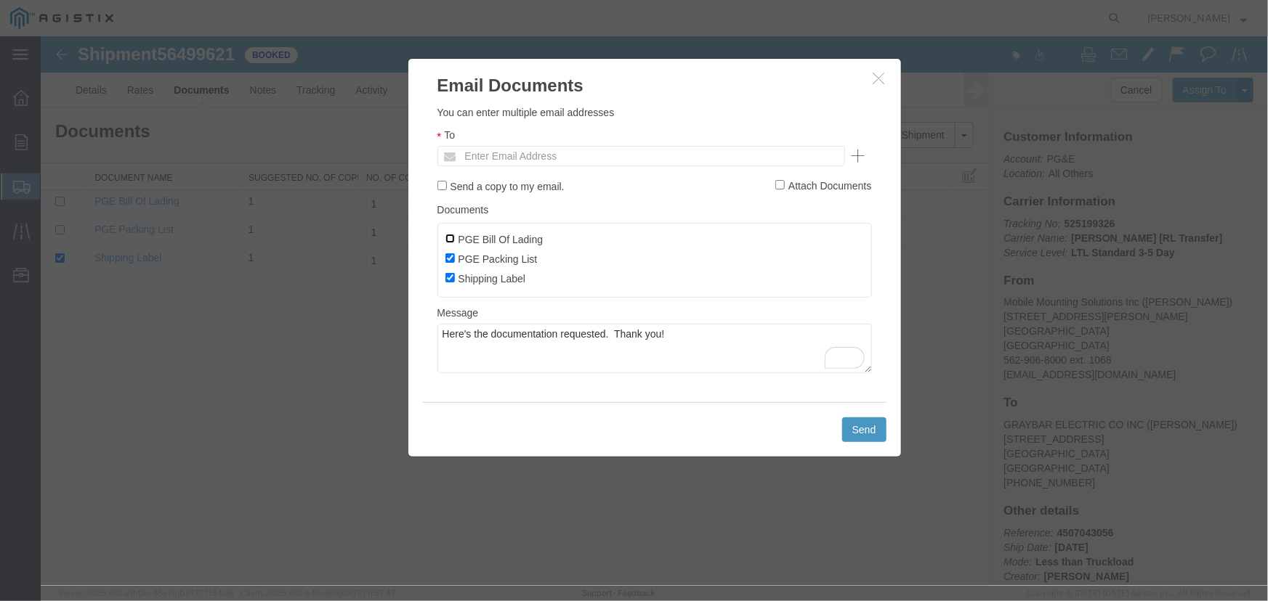
click at [450, 235] on input "PGE Bill Of Lading" at bounding box center [449, 237] width 9 height 9
checkbox input "true"
click at [502, 159] on input "text" at bounding box center [648, 155] width 383 height 19
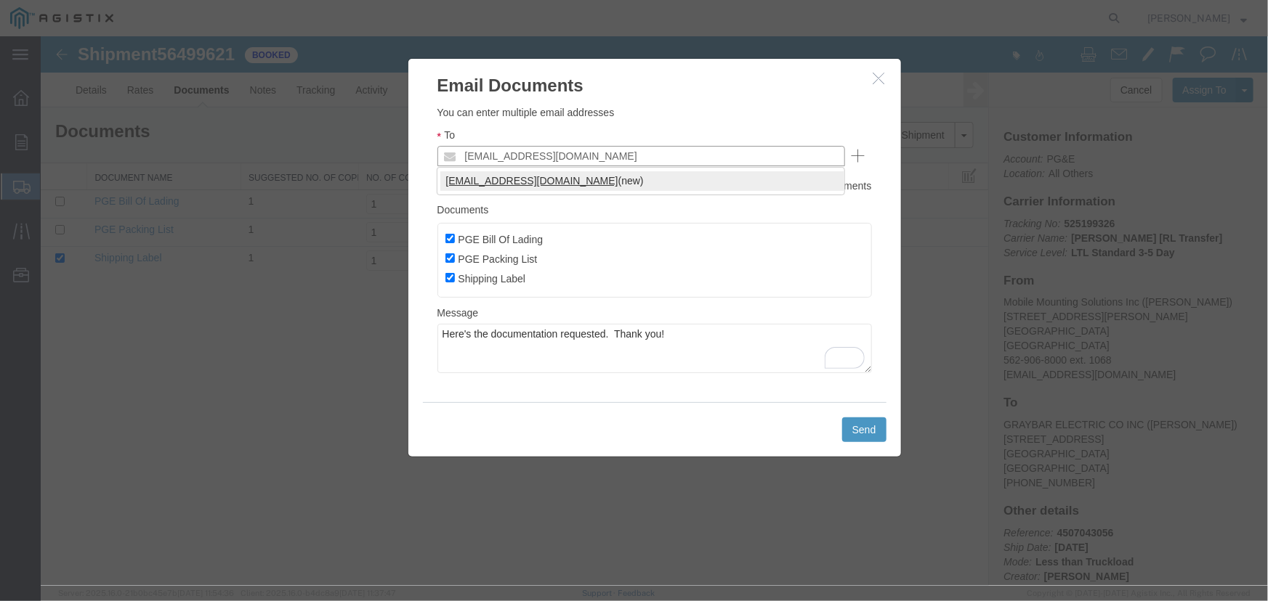
type input "[EMAIL_ADDRESS][DOMAIN_NAME]"
click at [862, 430] on button "Send" at bounding box center [863, 429] width 44 height 25
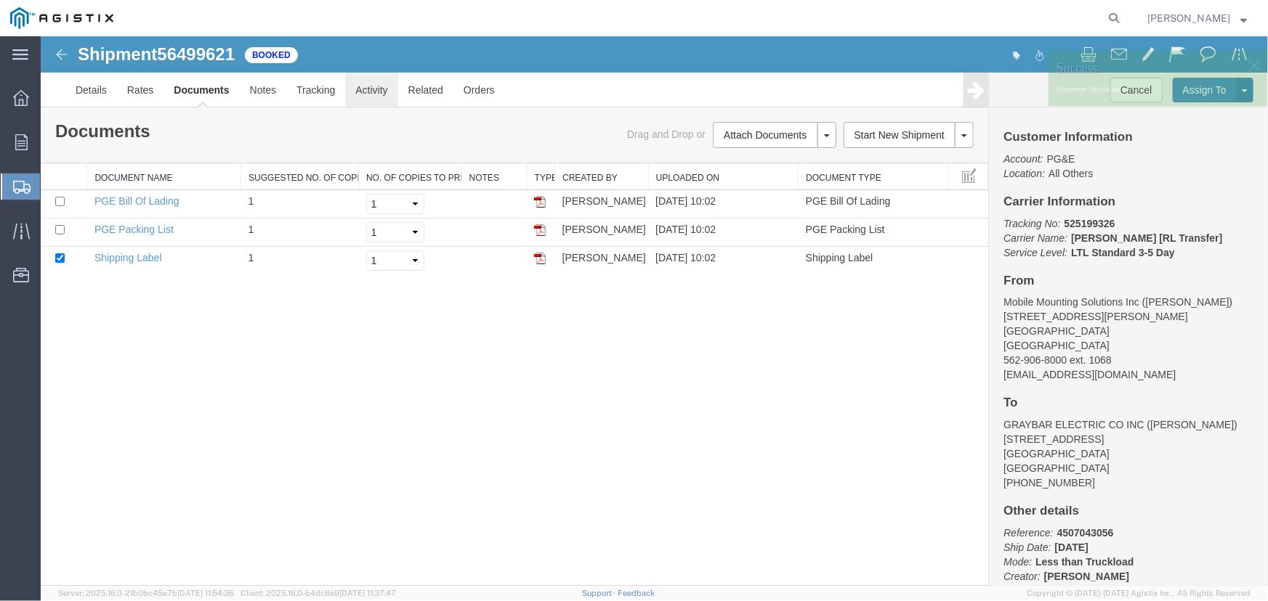
click at [362, 94] on link "Activity" at bounding box center [370, 89] width 52 height 35
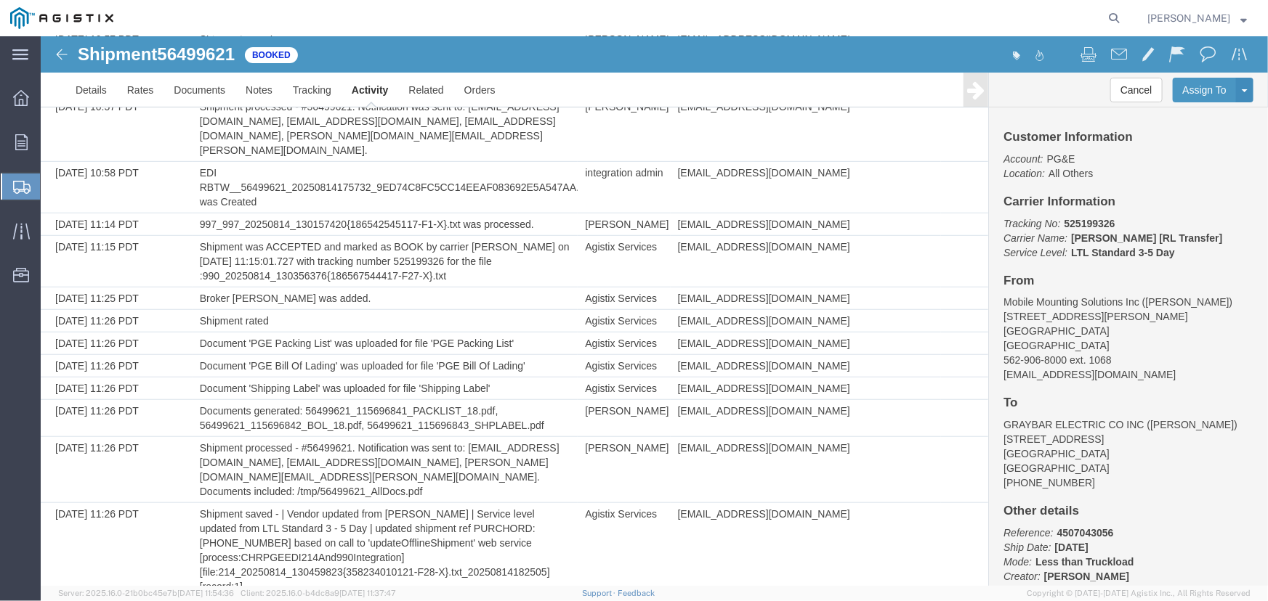
scroll to position [565, 0]
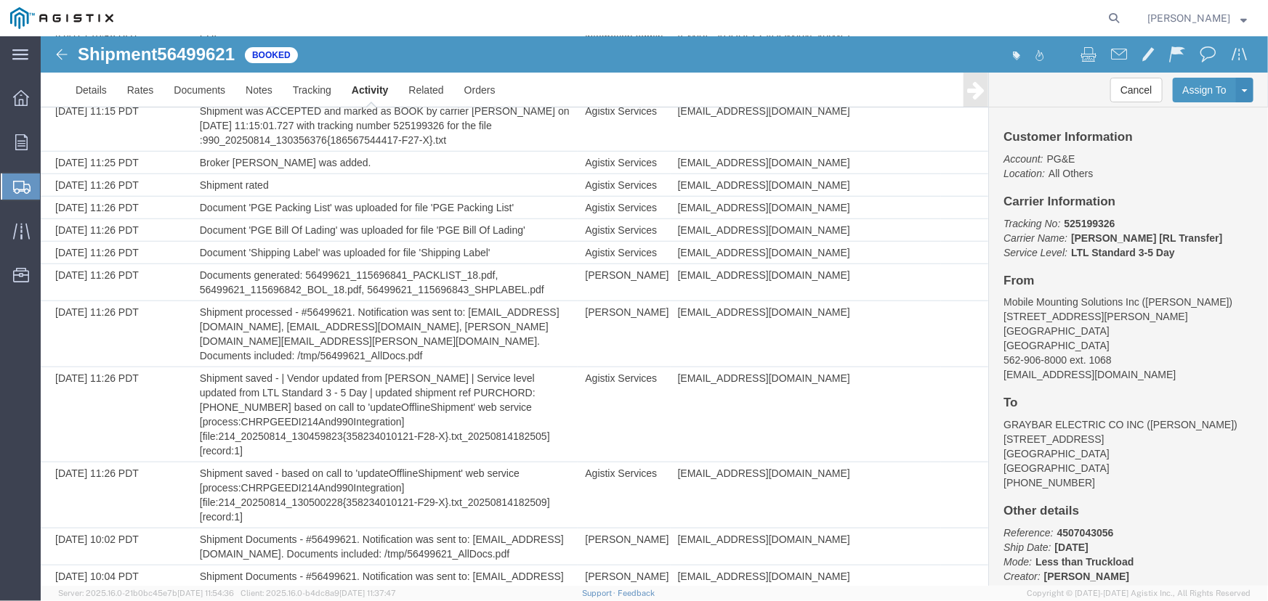
click at [1199, 17] on span "[PERSON_NAME]" at bounding box center [1188, 18] width 83 height 16
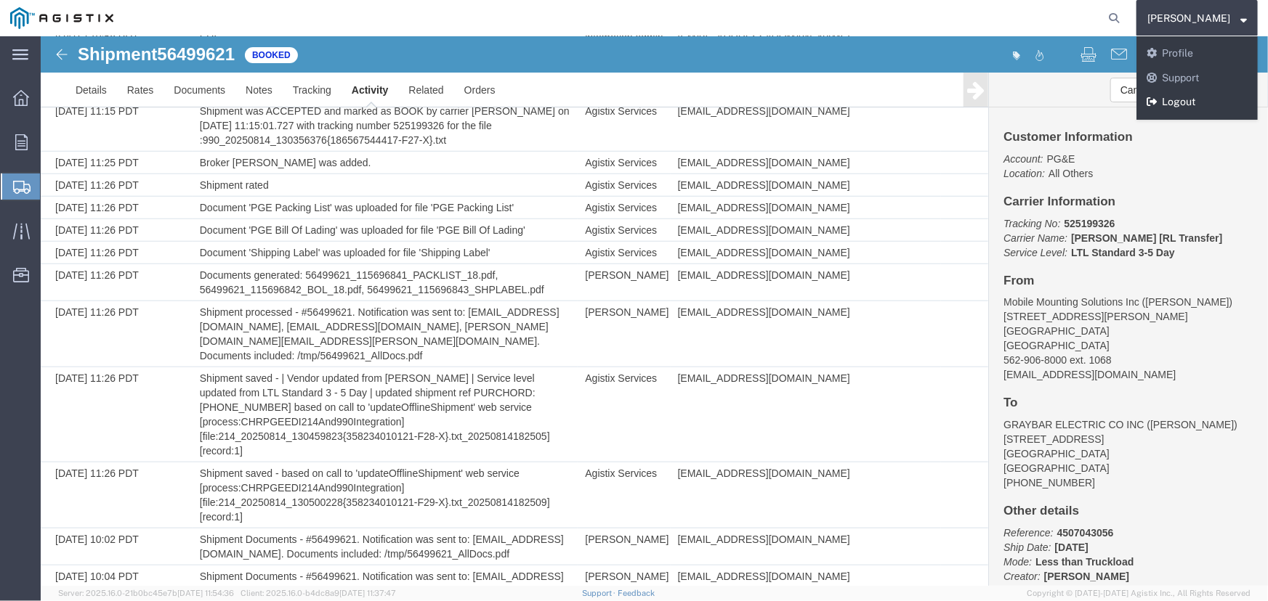
click at [1212, 98] on link "Logout" at bounding box center [1196, 102] width 121 height 25
